Goal: Transaction & Acquisition: Download file/media

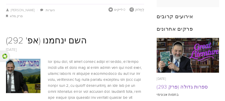
scroll to position [207, 0]
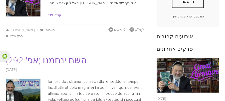
click at [62, 54] on font "השם ינחמנו (אפ' 292)" at bounding box center [46, 60] width 81 height 12
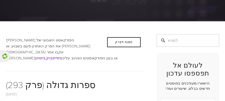
scroll to position [72, 0]
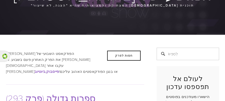
click at [67, 92] on font "ספרות גדולה (פרק 293)" at bounding box center [51, 98] width 90 height 12
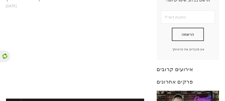
scroll to position [214, 0]
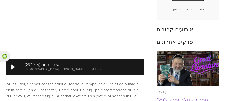
click at [92, 67] on font "הורדה" at bounding box center [96, 69] width 9 height 5
click at [101, 67] on font "הורדה" at bounding box center [105, 69] width 9 height 5
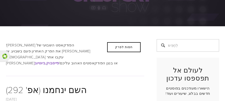
scroll to position [54, 0]
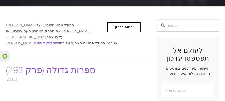
scroll to position [87, 0]
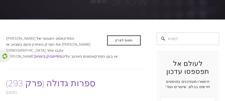
click at [81, 78] on header "13 באוגוסט, 2025 ספרות גדולה (פרק 293) 13 באוגוסט, 2025 / ארי בנט" at bounding box center [75, 86] width 138 height 20
click at [73, 77] on font "ספרות גדולה (פרק 293)" at bounding box center [51, 83] width 90 height 12
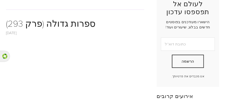
scroll to position [180, 0]
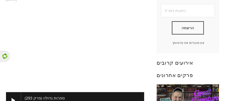
click at [92, 100] on font "הורדה" at bounding box center [96, 102] width 9 height 5
